Goal: Task Accomplishment & Management: Manage account settings

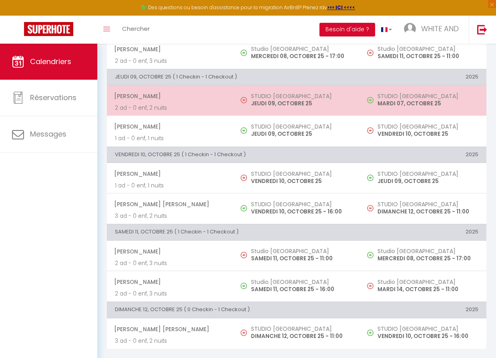
scroll to position [248, 0]
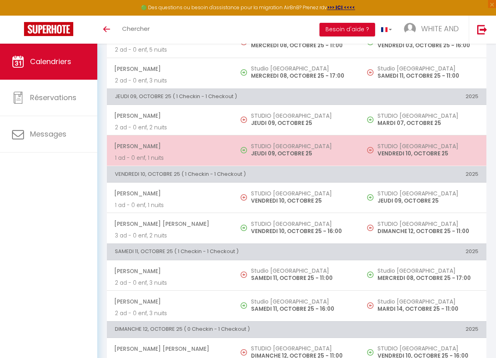
scroll to position [248, 0]
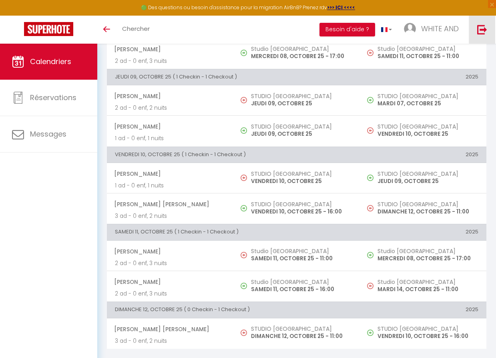
click at [479, 30] on img at bounding box center [482, 29] width 10 height 10
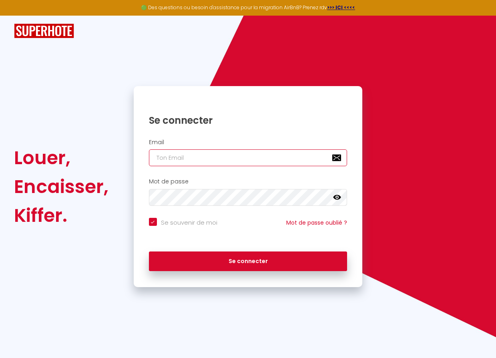
click at [241, 159] on input "email" at bounding box center [248, 157] width 199 height 17
type input "whiteandclean@outlook.fr"
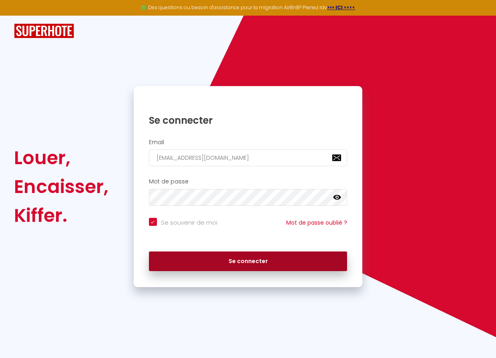
click at [255, 255] on button "Se connecter" at bounding box center [248, 261] width 199 height 20
checkbox input "true"
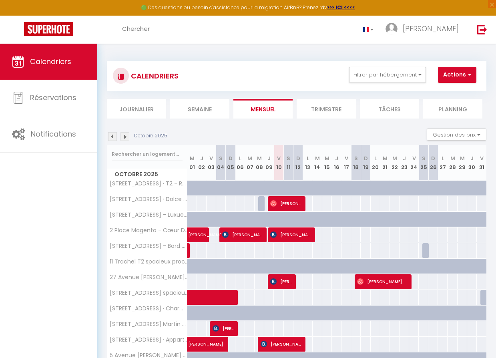
click at [199, 106] on li "Semaine" at bounding box center [199, 109] width 59 height 20
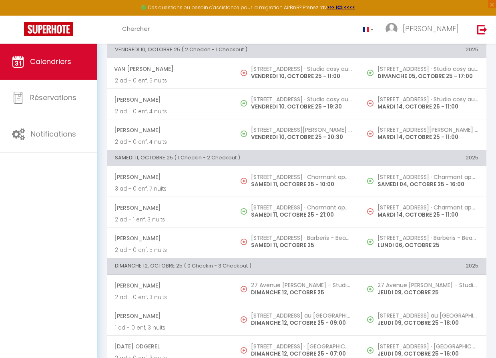
scroll to position [736, 0]
